Goal: Task Accomplishment & Management: Complete application form

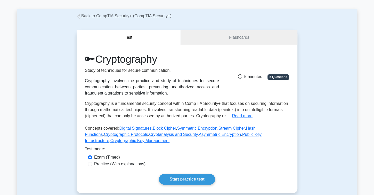
scroll to position [29, 0]
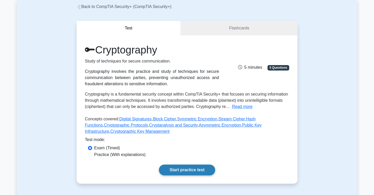
click at [207, 169] on link "Start practice test" at bounding box center [187, 169] width 56 height 11
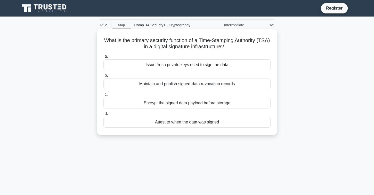
click at [218, 103] on div "Encrypt the signed data payload before storage" at bounding box center [186, 103] width 167 height 11
click at [103, 96] on input "c. Encrypt the signed data payload before storage" at bounding box center [103, 94] width 0 height 3
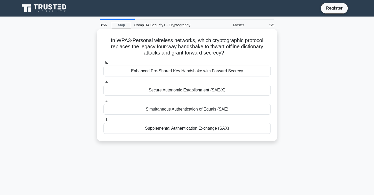
click at [207, 74] on div "Enhanced Pre-Shared Key Handshake with Forward Secrecy" at bounding box center [186, 71] width 167 height 11
click at [103, 64] on input "a. Enhanced Pre-Shared Key Handshake with Forward Secrecy" at bounding box center [103, 62] width 0 height 3
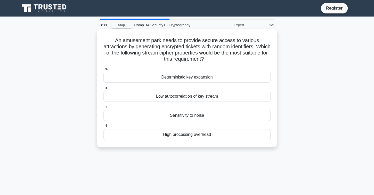
click at [192, 137] on div "High processing overhead" at bounding box center [186, 134] width 167 height 11
click at [103, 128] on input "d. High processing overhead" at bounding box center [103, 125] width 0 height 3
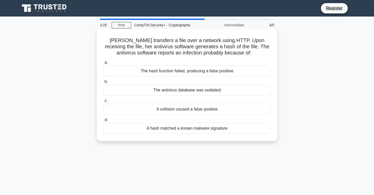
click at [203, 130] on div "A hash matched a known malware signature" at bounding box center [186, 128] width 167 height 11
click at [103, 122] on input "d. A hash matched a known malware signature" at bounding box center [103, 119] width 0 height 3
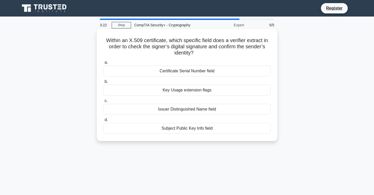
click at [193, 73] on div "Certificate Serial Number field" at bounding box center [186, 71] width 167 height 11
click at [103, 64] on input "a. Certificate Serial Number field" at bounding box center [103, 62] width 0 height 3
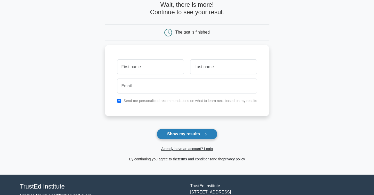
scroll to position [29, 0]
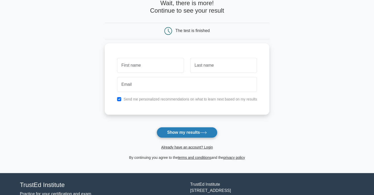
click at [190, 129] on button "Show my results" at bounding box center [187, 132] width 61 height 11
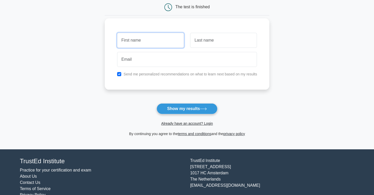
scroll to position [59, 0]
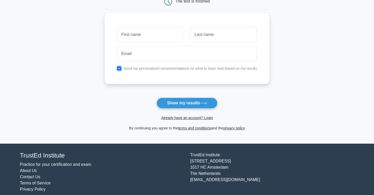
click at [120, 68] on input "checkbox" at bounding box center [119, 68] width 4 height 4
checkbox input "false"
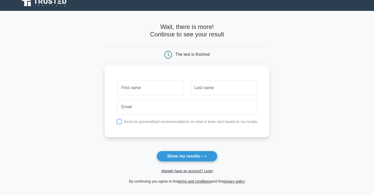
scroll to position [0, 0]
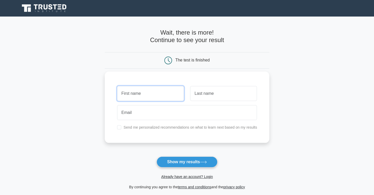
click at [146, 87] on input "text" at bounding box center [150, 93] width 67 height 15
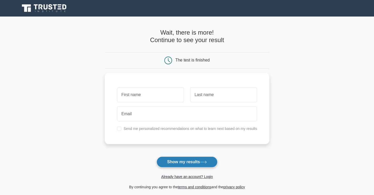
click at [187, 160] on button "Show my results" at bounding box center [187, 161] width 61 height 11
type input "ali"
click at [193, 163] on button "Show my results" at bounding box center [187, 161] width 61 height 11
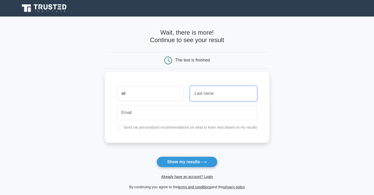
click at [206, 95] on input "text" at bounding box center [223, 93] width 67 height 15
type input "trtfrf"
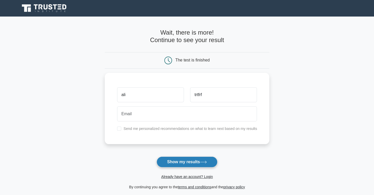
click at [189, 160] on button "Show my results" at bounding box center [187, 161] width 61 height 11
click at [179, 163] on button "Show my results" at bounding box center [187, 161] width 61 height 11
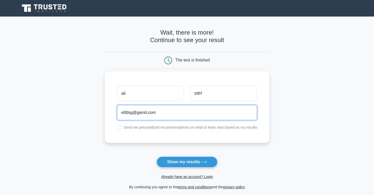
click at [148, 113] on input "etfdsg@gamil,com" at bounding box center [187, 112] width 140 height 15
drag, startPoint x: 145, startPoint y: 111, endPoint x: 140, endPoint y: 111, distance: 5.2
click at [140, 111] on input "etfdsg@gamil.com" at bounding box center [187, 112] width 140 height 15
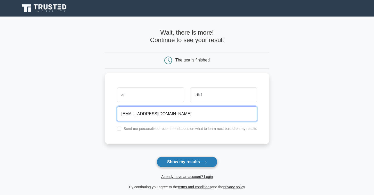
type input "etfdsg@gmail.com"
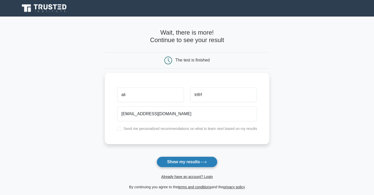
click at [188, 163] on button "Show my results" at bounding box center [187, 161] width 61 height 11
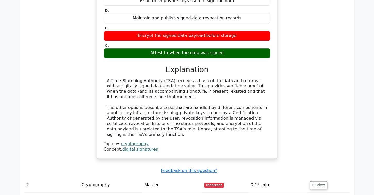
scroll to position [442, 0]
